Goal: Transaction & Acquisition: Subscribe to service/newsletter

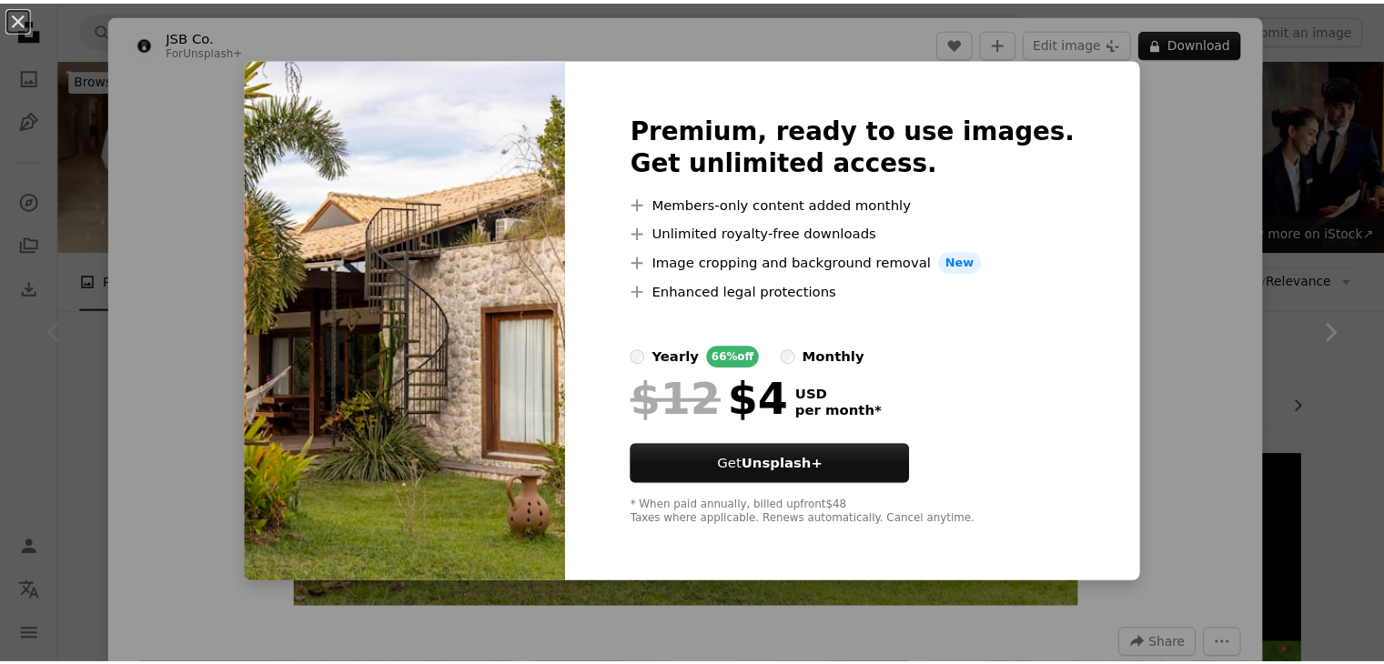
scroll to position [255, 0]
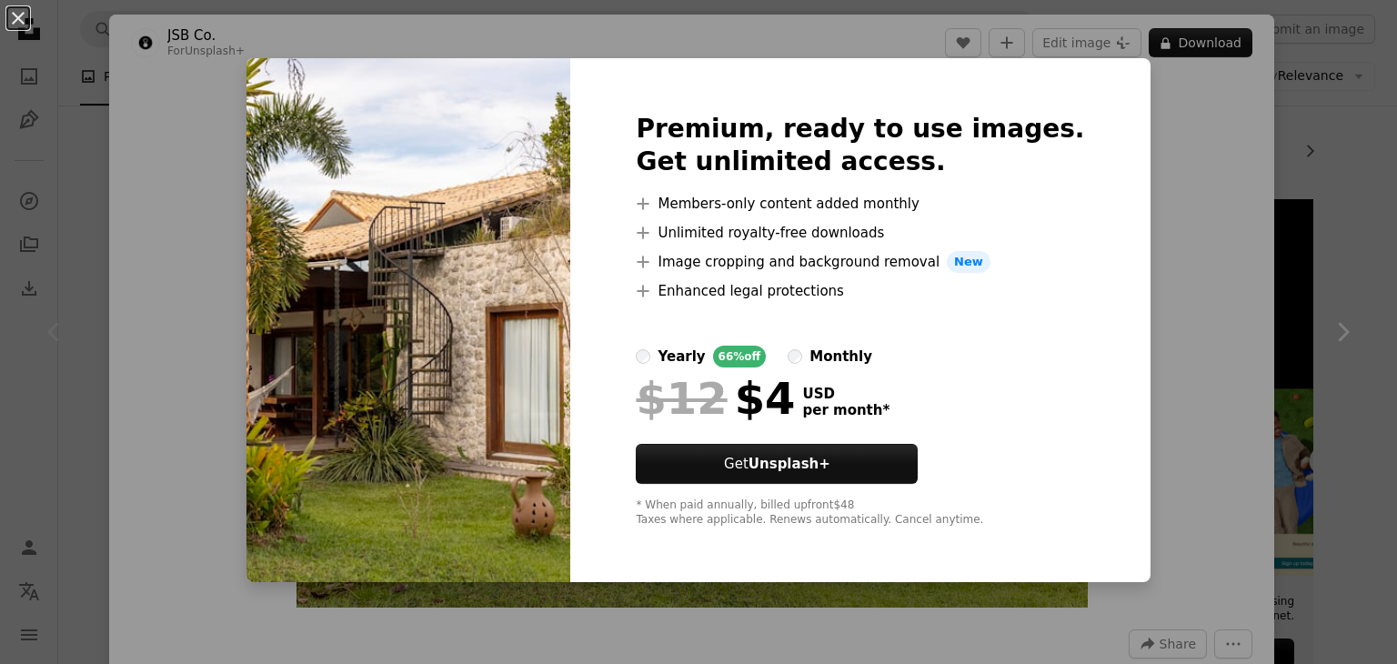
click at [1263, 105] on div "An X shape Premium, ready to use images. Get unlimited access. A plus sign Memb…" at bounding box center [698, 332] width 1397 height 664
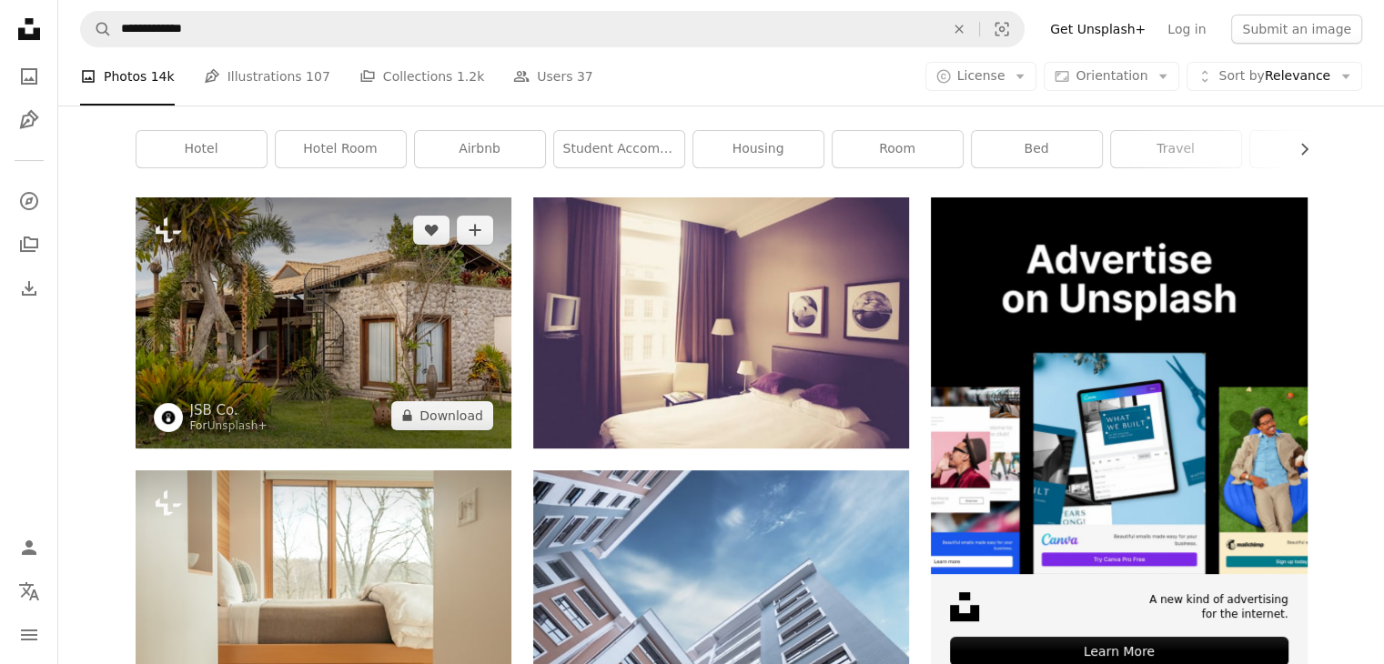
scroll to position [253, 0]
